Goal: Find specific page/section: Find specific page/section

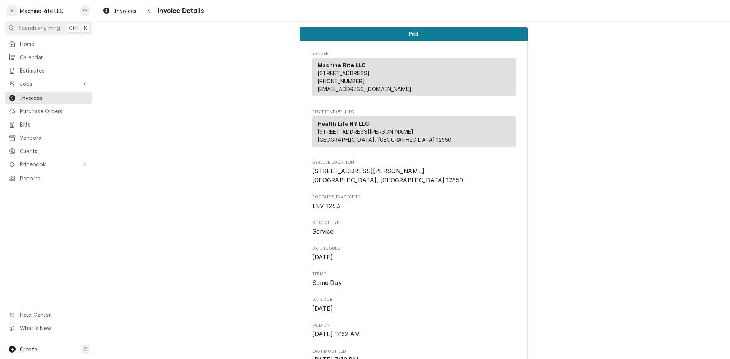
scroll to position [950, 0]
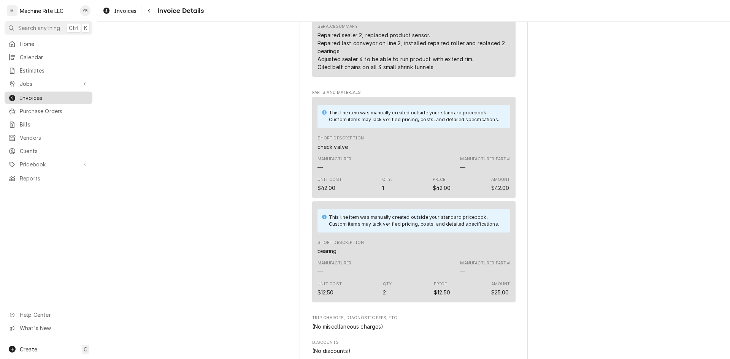
click at [49, 94] on span "Invoices" at bounding box center [54, 98] width 69 height 8
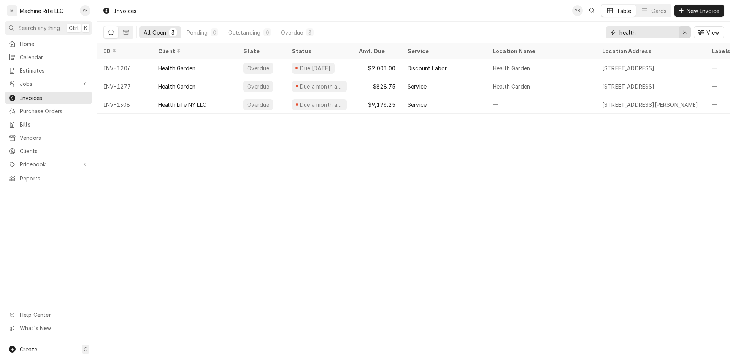
click at [683, 32] on icon "Erase input" at bounding box center [685, 32] width 4 height 5
click at [650, 33] on input "Dynamic Content Wrapper" at bounding box center [654, 32] width 71 height 12
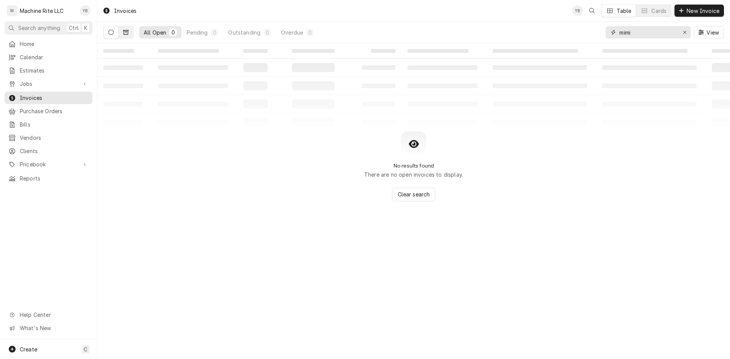
type input "mimi"
click at [120, 29] on button "Dynamic Content Wrapper" at bounding box center [126, 32] width 14 height 12
click at [114, 33] on button "Dynamic Content Wrapper" at bounding box center [111, 32] width 14 height 12
